Goal: Check status: Check status

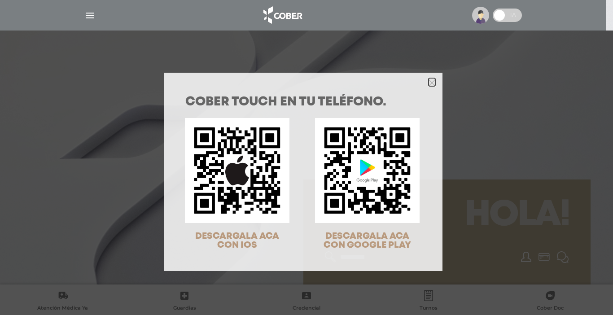
click at [431, 81] on icon "Close" at bounding box center [431, 82] width 7 height 7
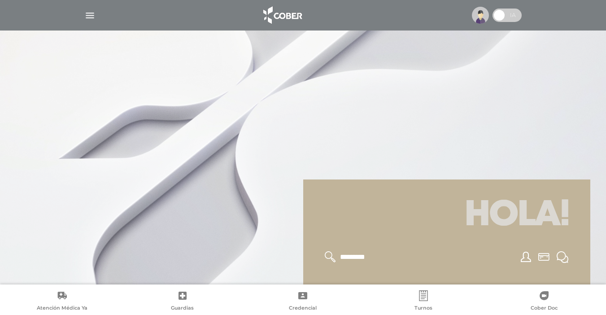
scroll to position [275, 0]
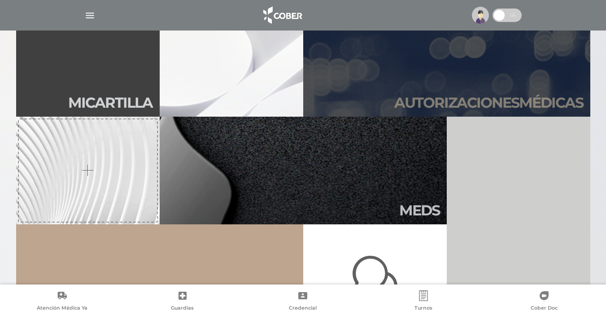
click at [495, 99] on h2 "Autori zaciones médicas" at bounding box center [488, 102] width 189 height 17
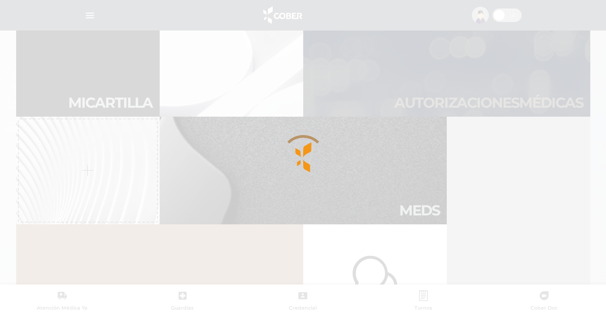
click at [495, 99] on div at bounding box center [303, 157] width 606 height 315
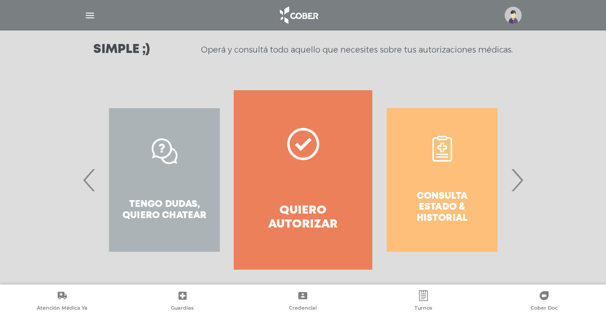
scroll to position [135, 0]
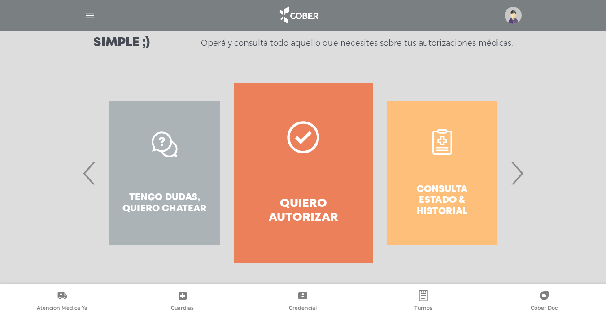
click at [518, 170] on span "›" at bounding box center [516, 173] width 17 height 48
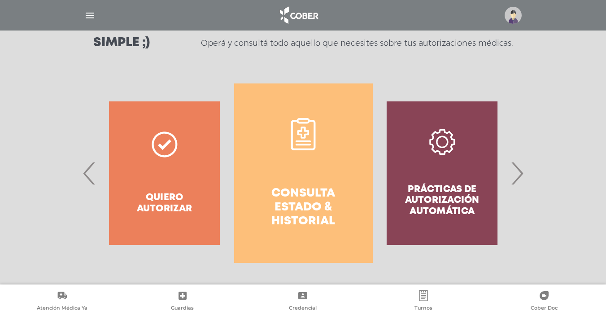
click at [303, 192] on h4 "Consulta estado & historial" at bounding box center [303, 208] width 106 height 42
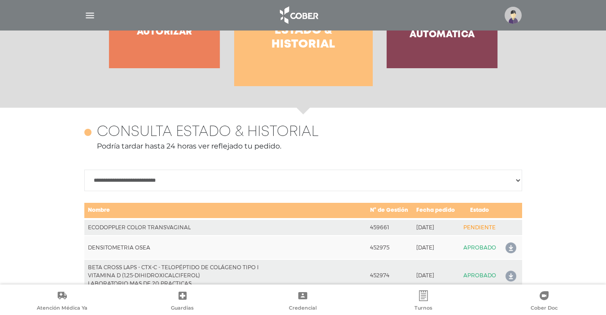
scroll to position [398, 0]
